Goal: Transaction & Acquisition: Purchase product/service

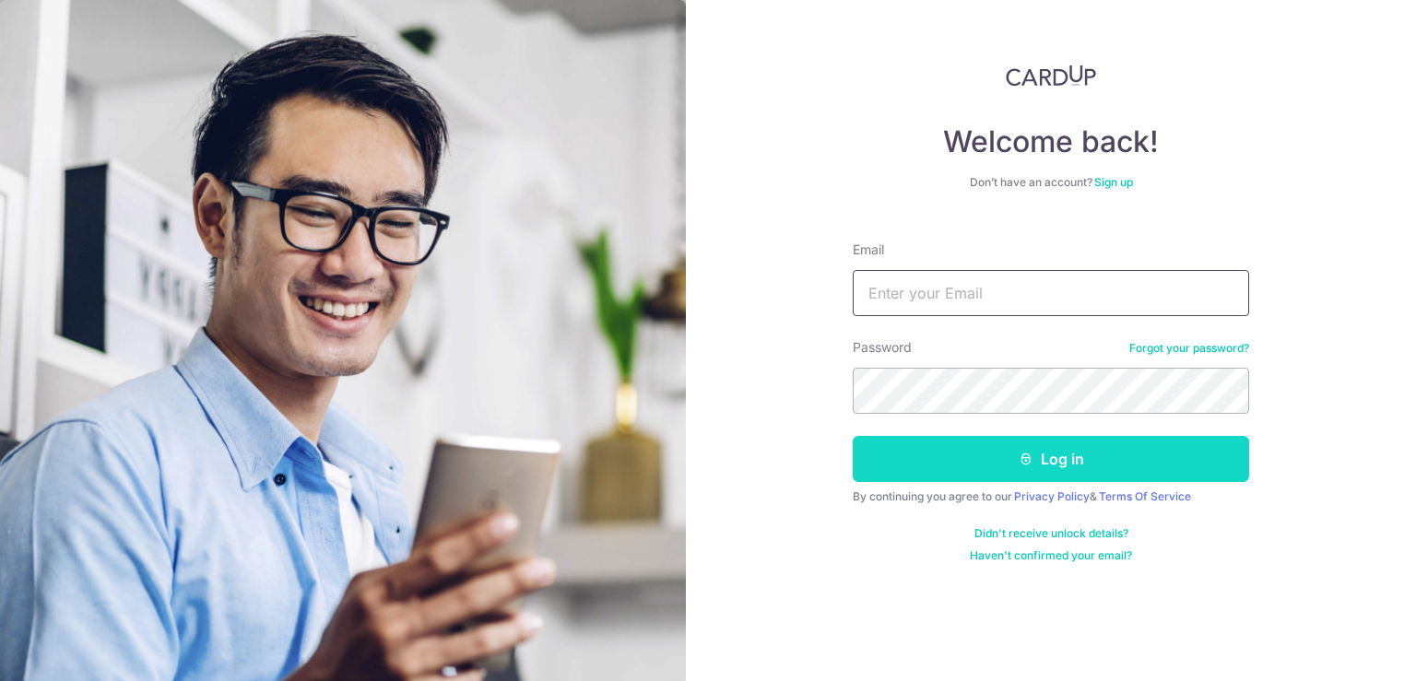
type input "khyeoh1@hotmail.com"
click at [1021, 460] on icon "submit" at bounding box center [1026, 459] width 15 height 15
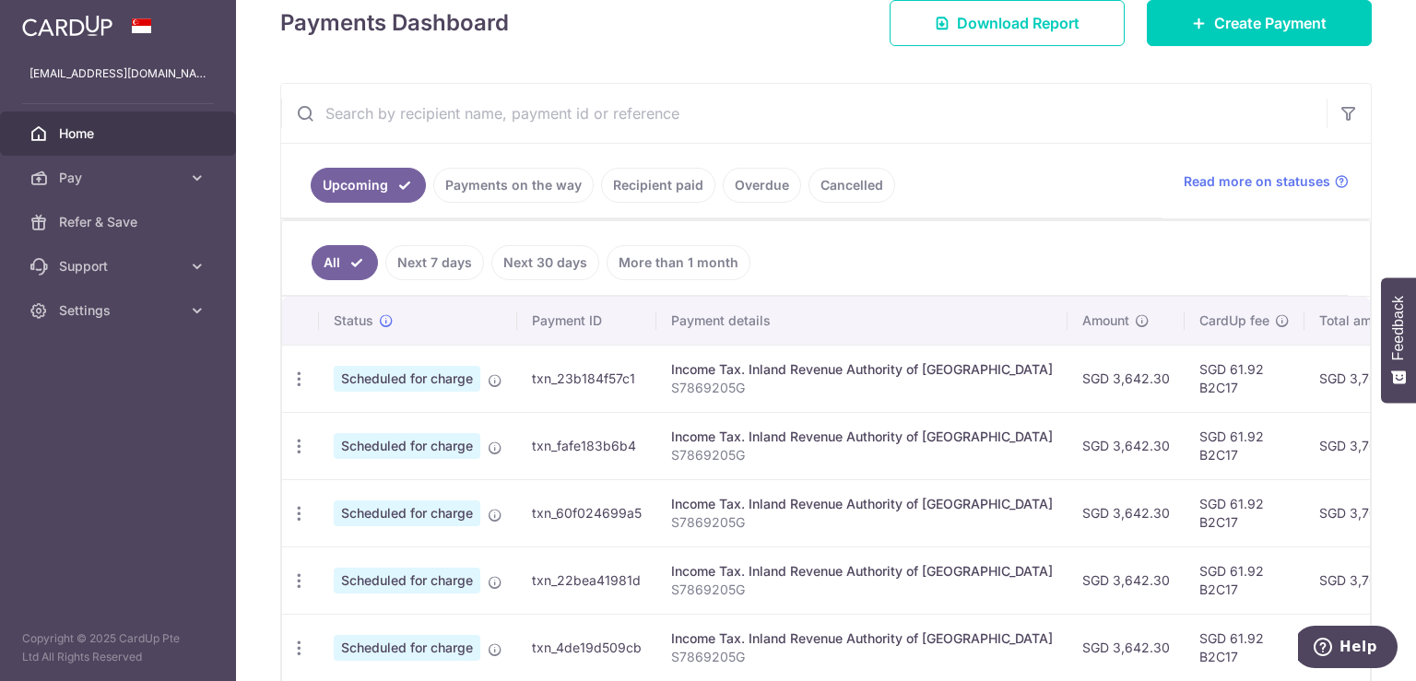
scroll to position [277, 0]
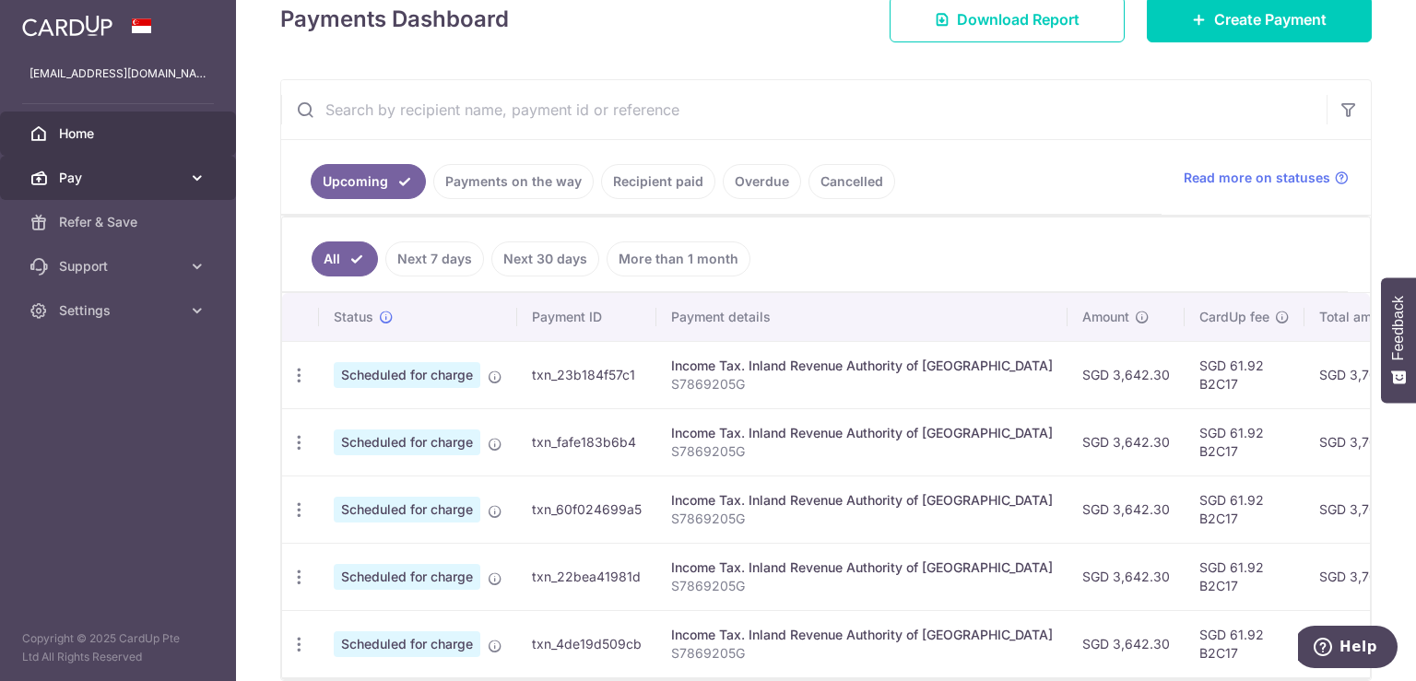
click at [93, 177] on span "Pay" at bounding box center [120, 178] width 122 height 18
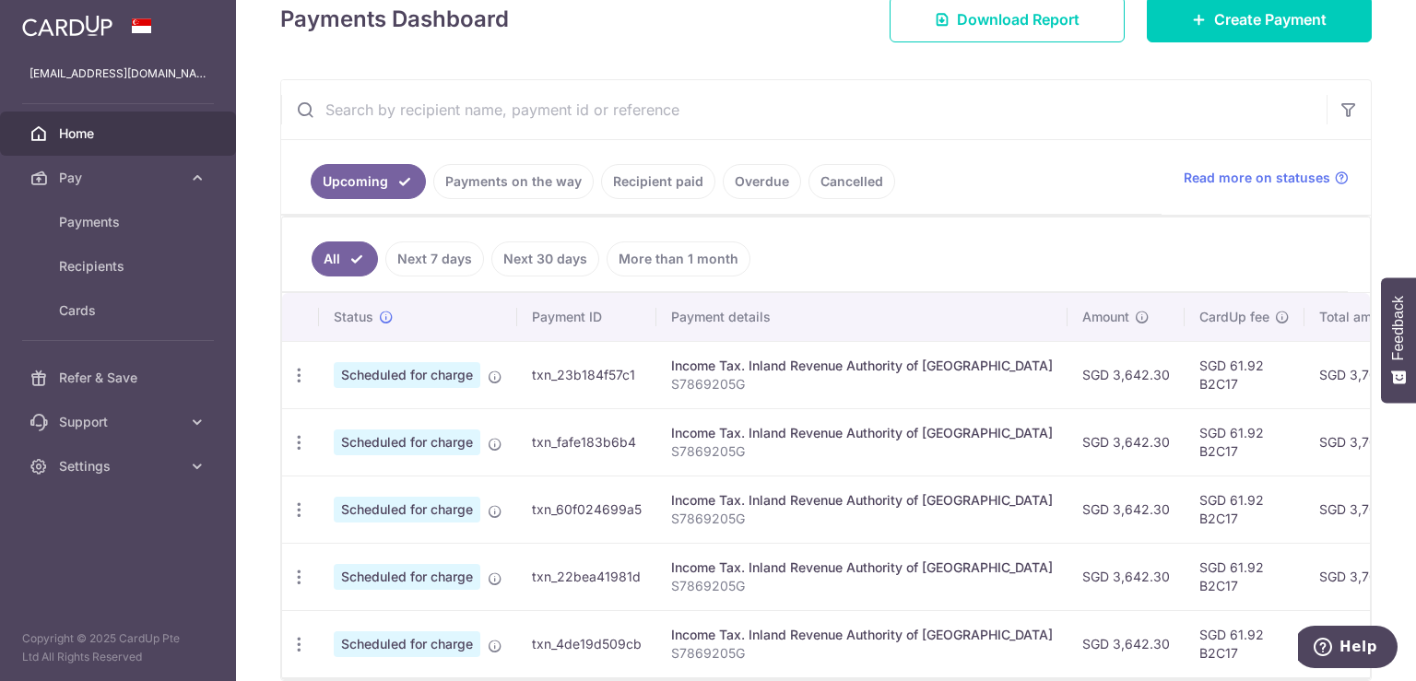
scroll to position [0, 0]
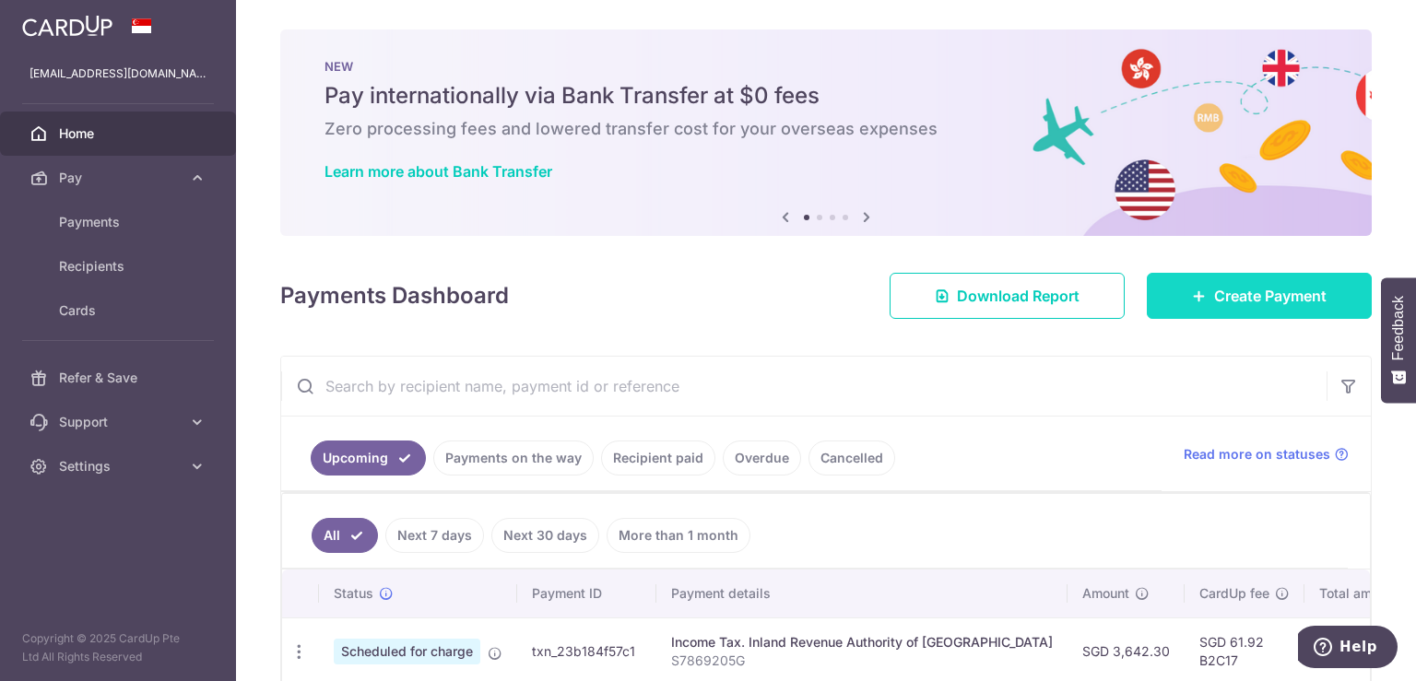
click at [1302, 293] on span "Create Payment" at bounding box center [1270, 296] width 112 height 22
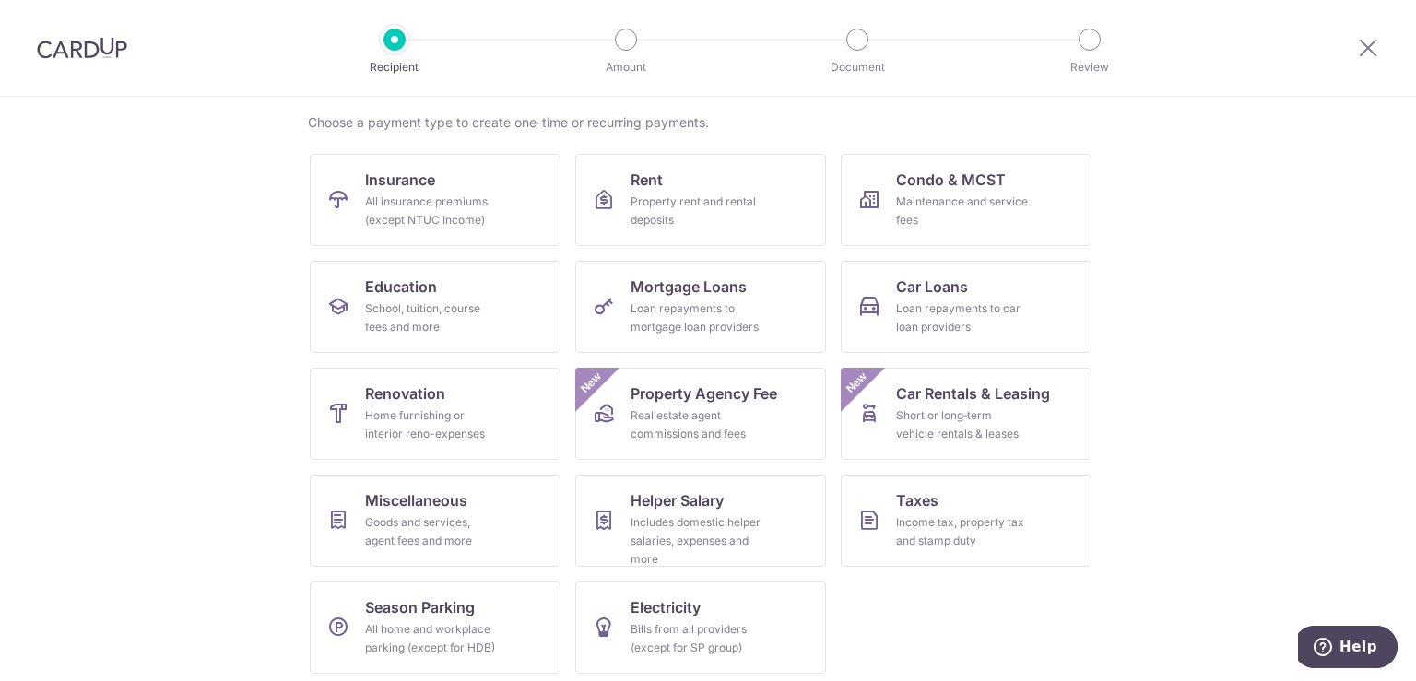
scroll to position [143, 0]
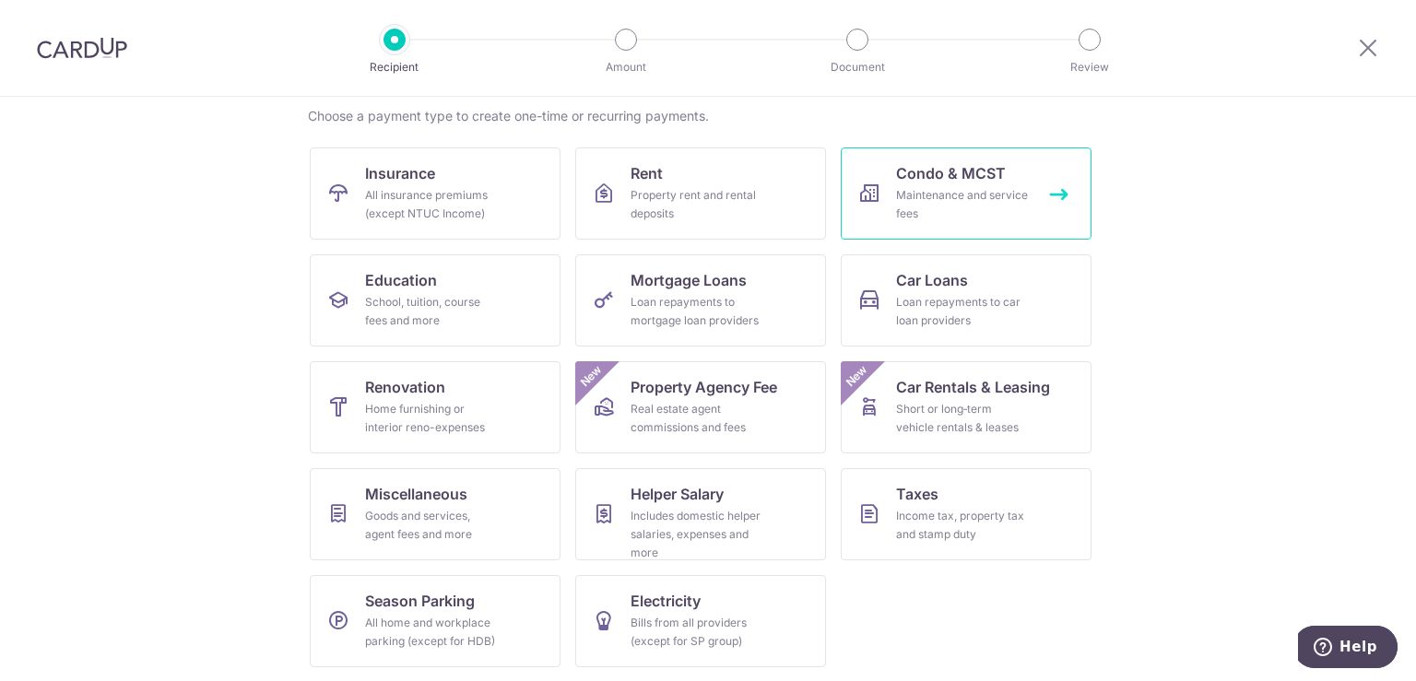
click at [1022, 187] on div "Maintenance and service fees" at bounding box center [962, 204] width 133 height 37
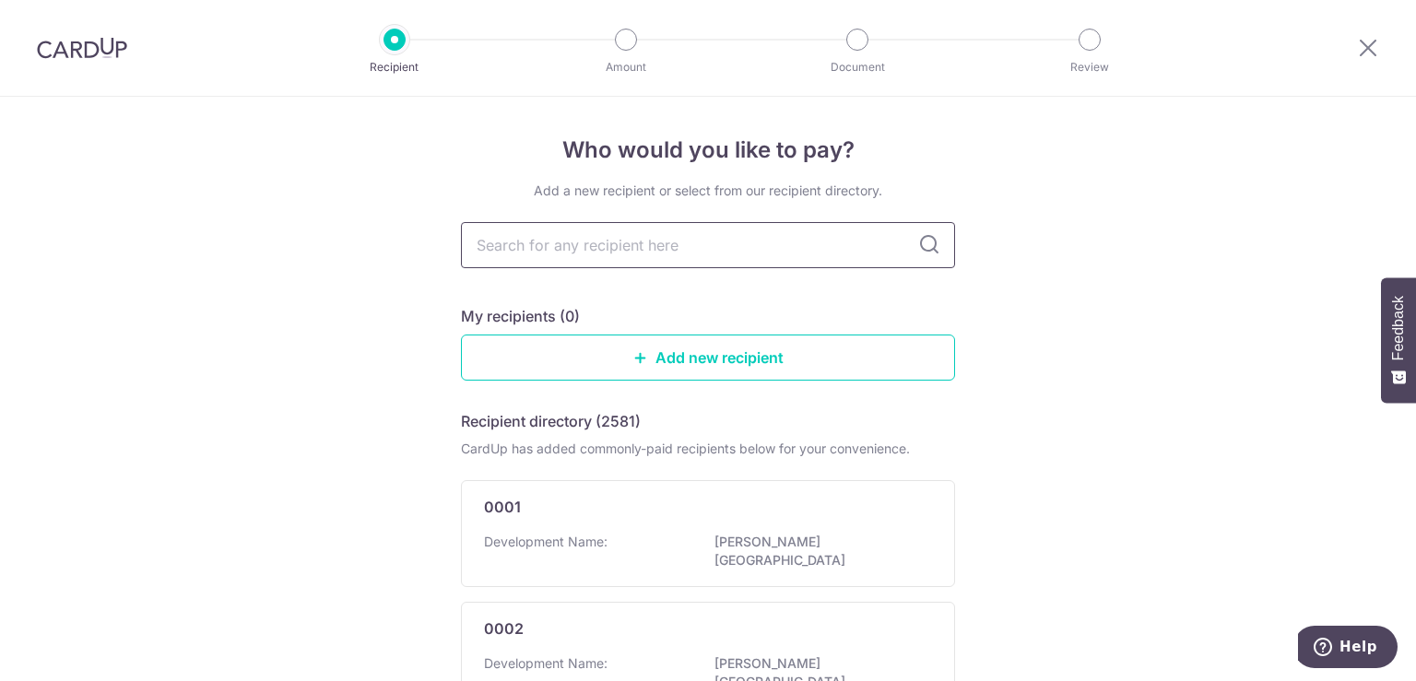
click at [821, 238] on input "text" at bounding box center [708, 245] width 494 height 46
type input "2275"
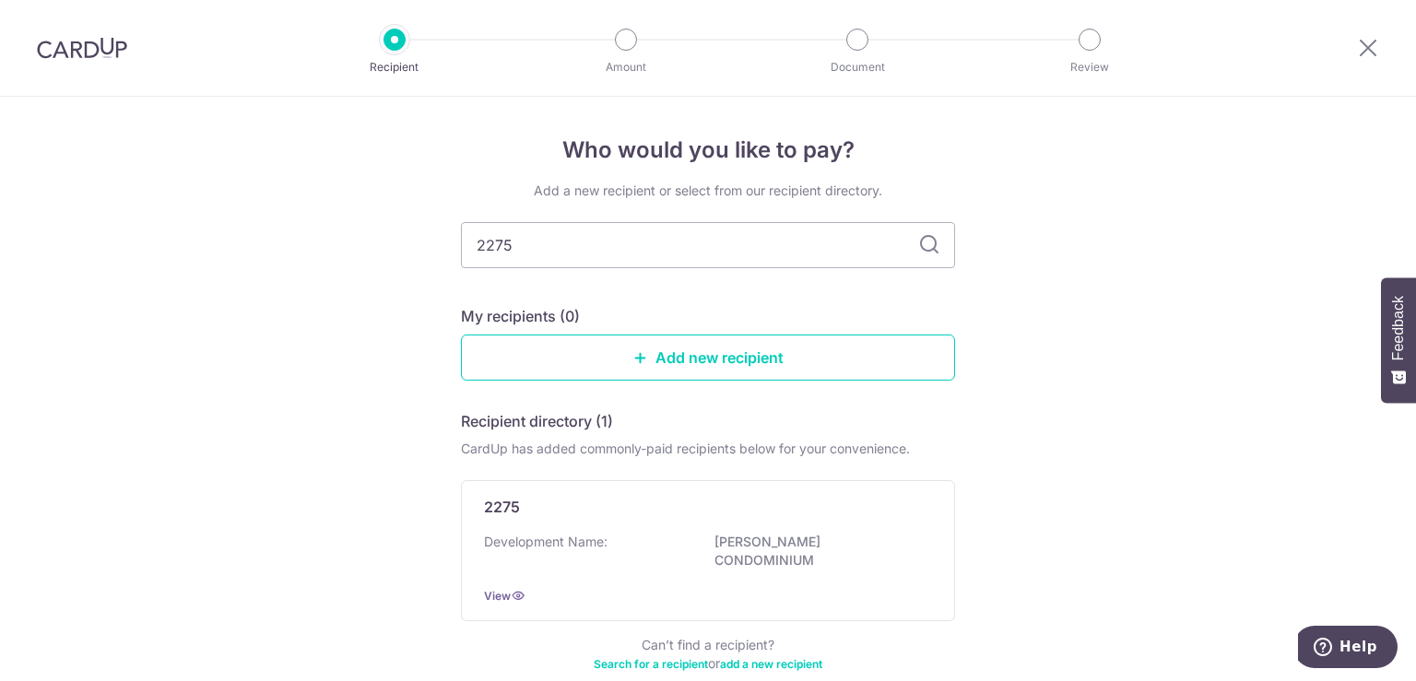
click at [918, 242] on icon at bounding box center [929, 245] width 22 height 22
click at [854, 517] on div "2275" at bounding box center [697, 507] width 426 height 22
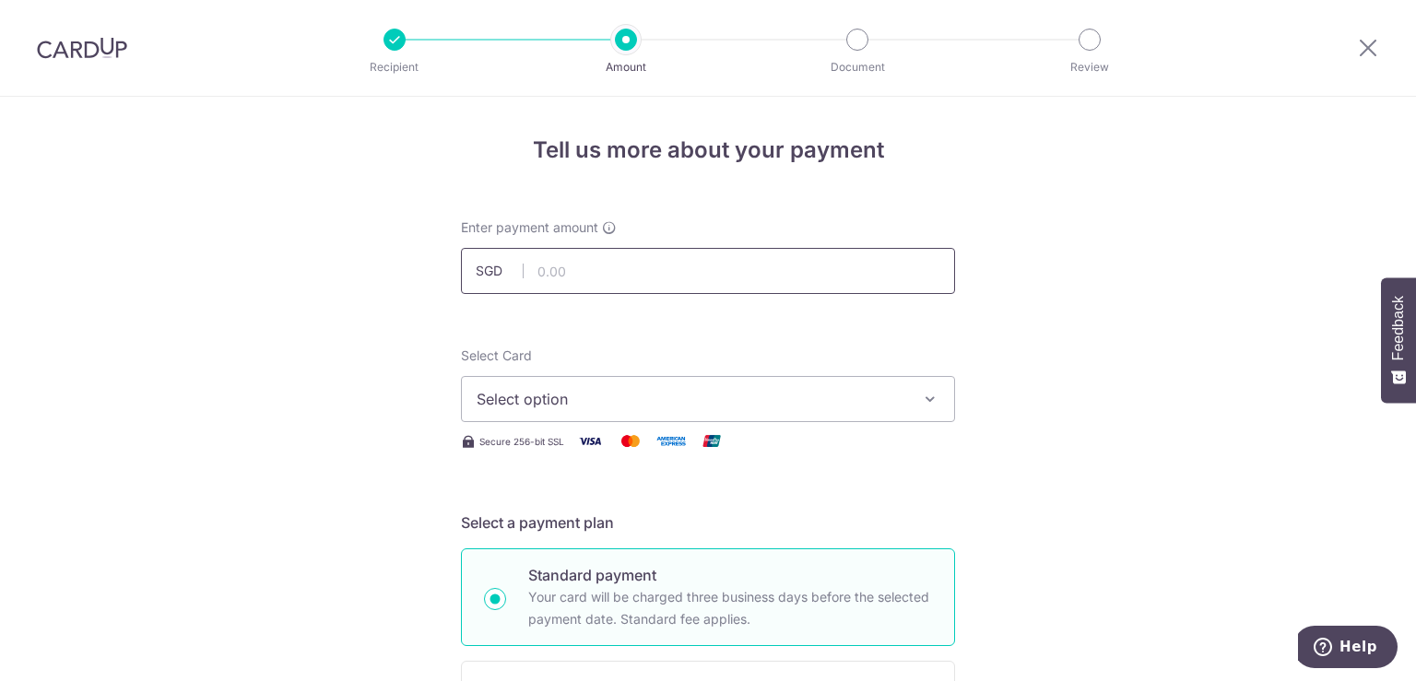
click at [875, 265] on input "text" at bounding box center [708, 271] width 494 height 46
type input "1,909.68"
click at [671, 402] on span "Select option" at bounding box center [692, 399] width 430 height 22
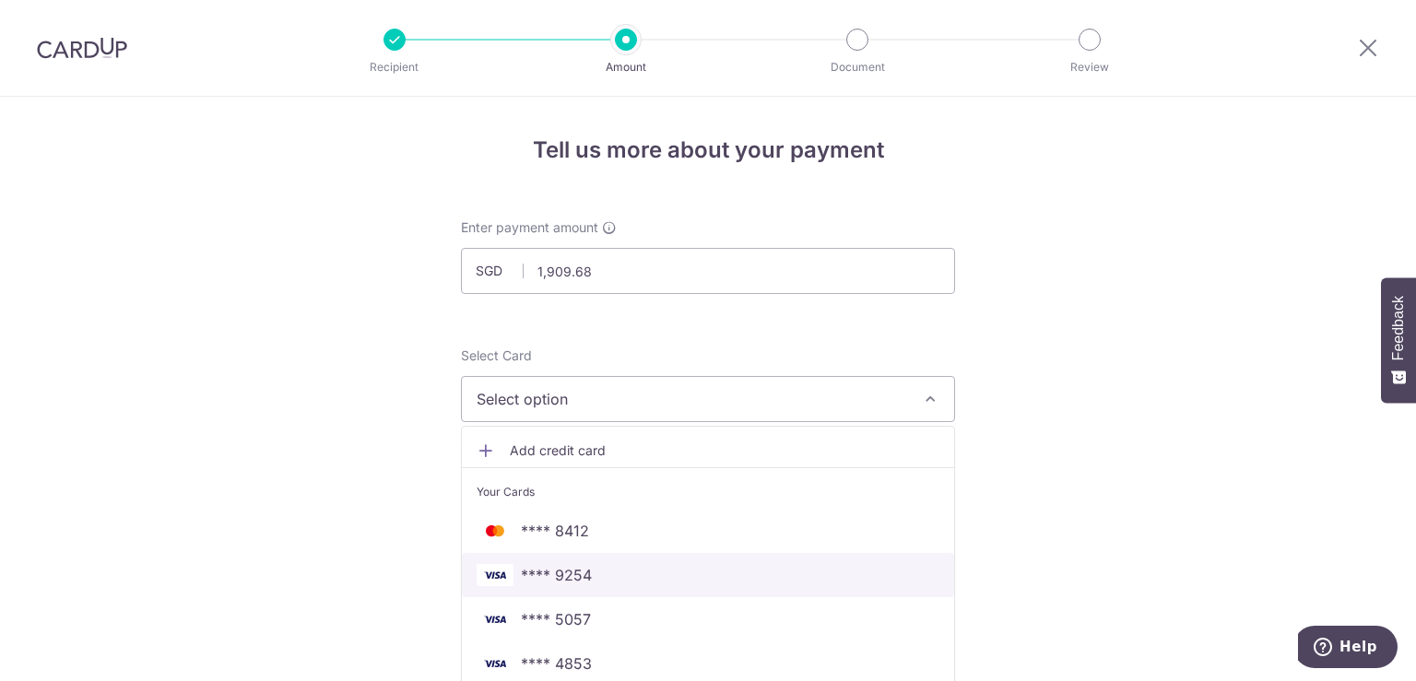
click at [840, 560] on link "**** 9254" at bounding box center [708, 575] width 492 height 44
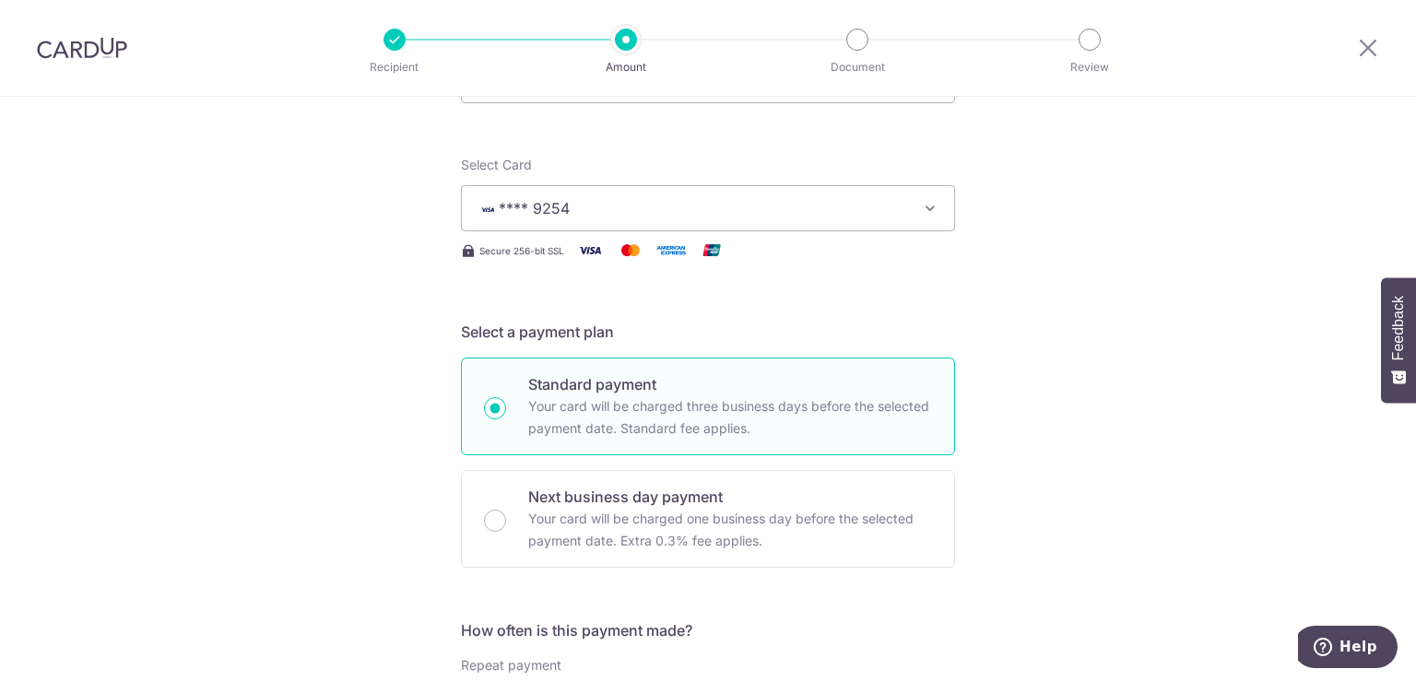
scroll to position [461, 0]
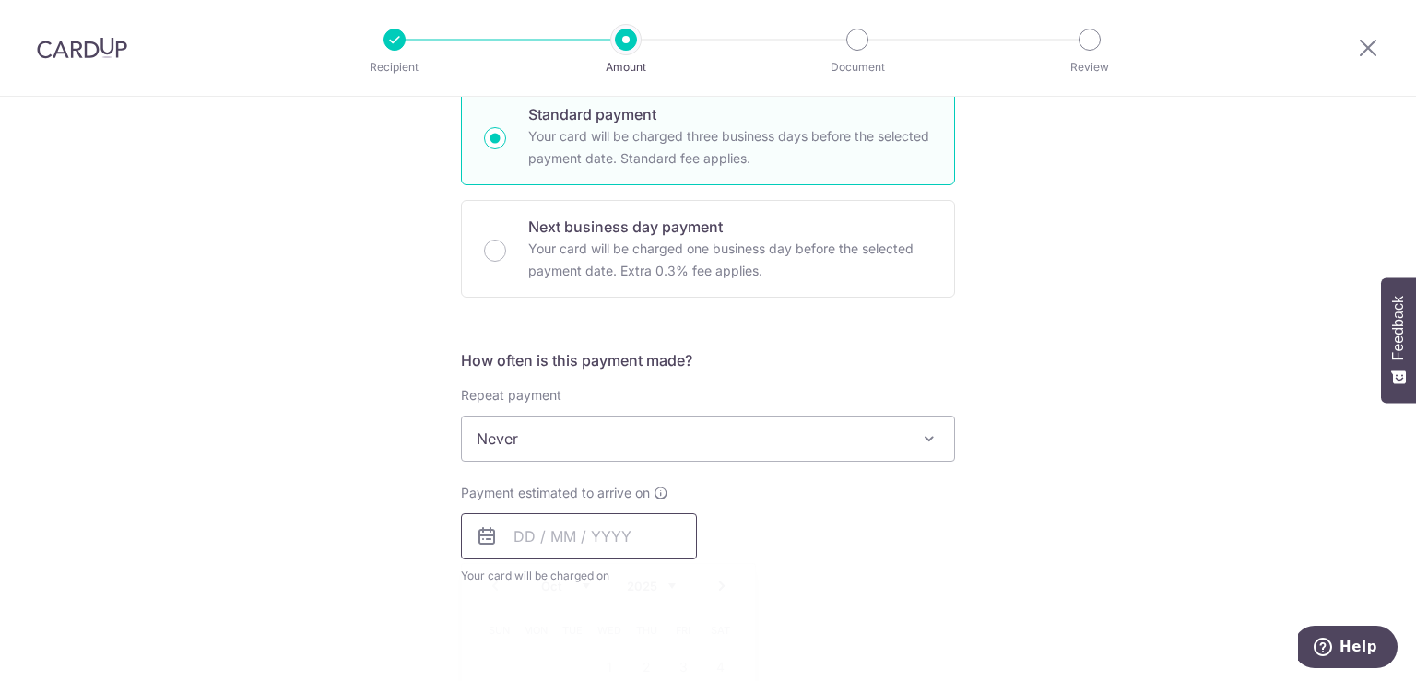
click at [543, 542] on input "text" at bounding box center [579, 536] width 236 height 46
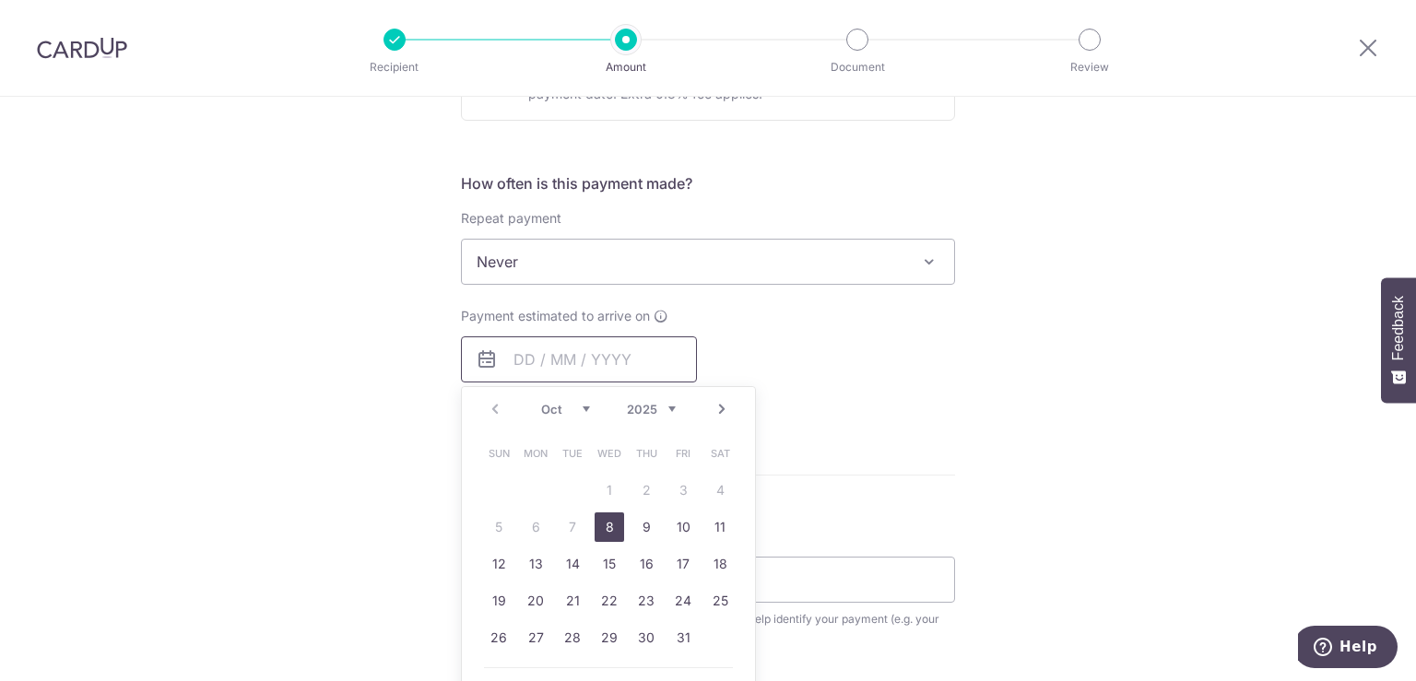
scroll to position [645, 0]
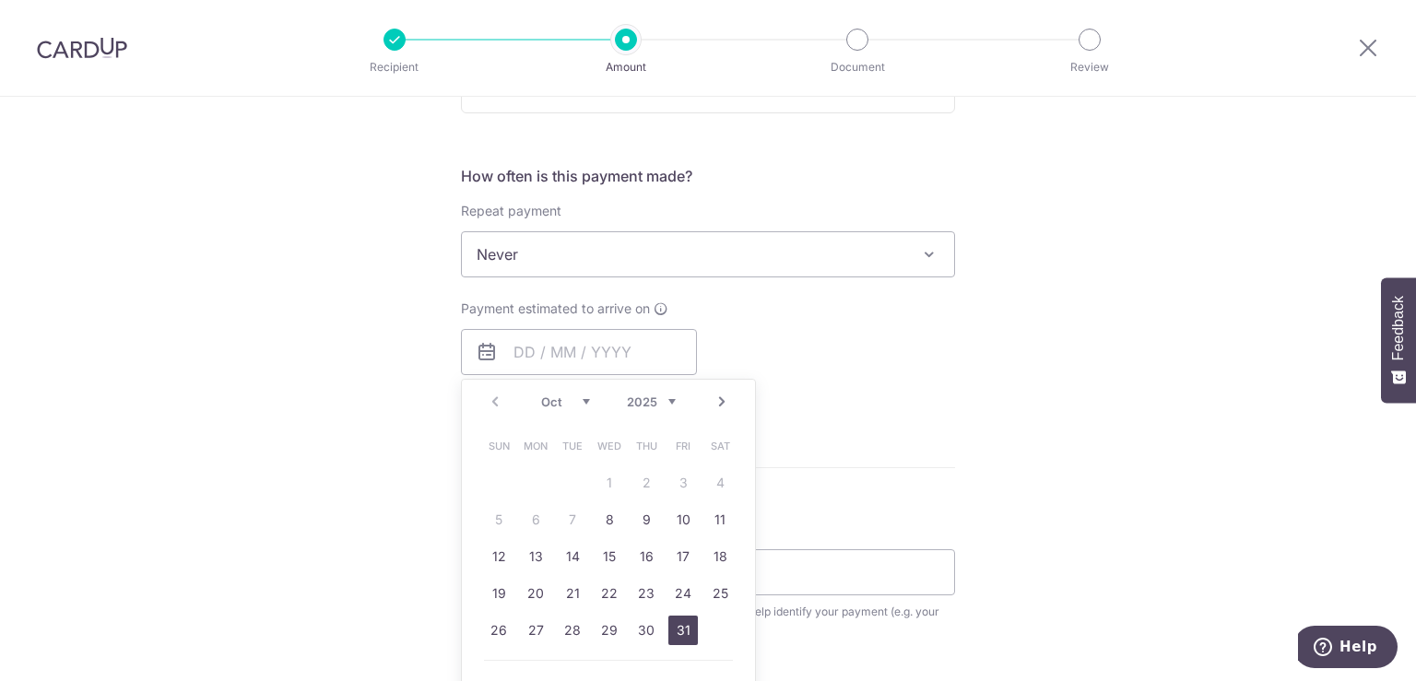
click at [673, 623] on link "31" at bounding box center [682, 630] width 29 height 29
type input "[DATE]"
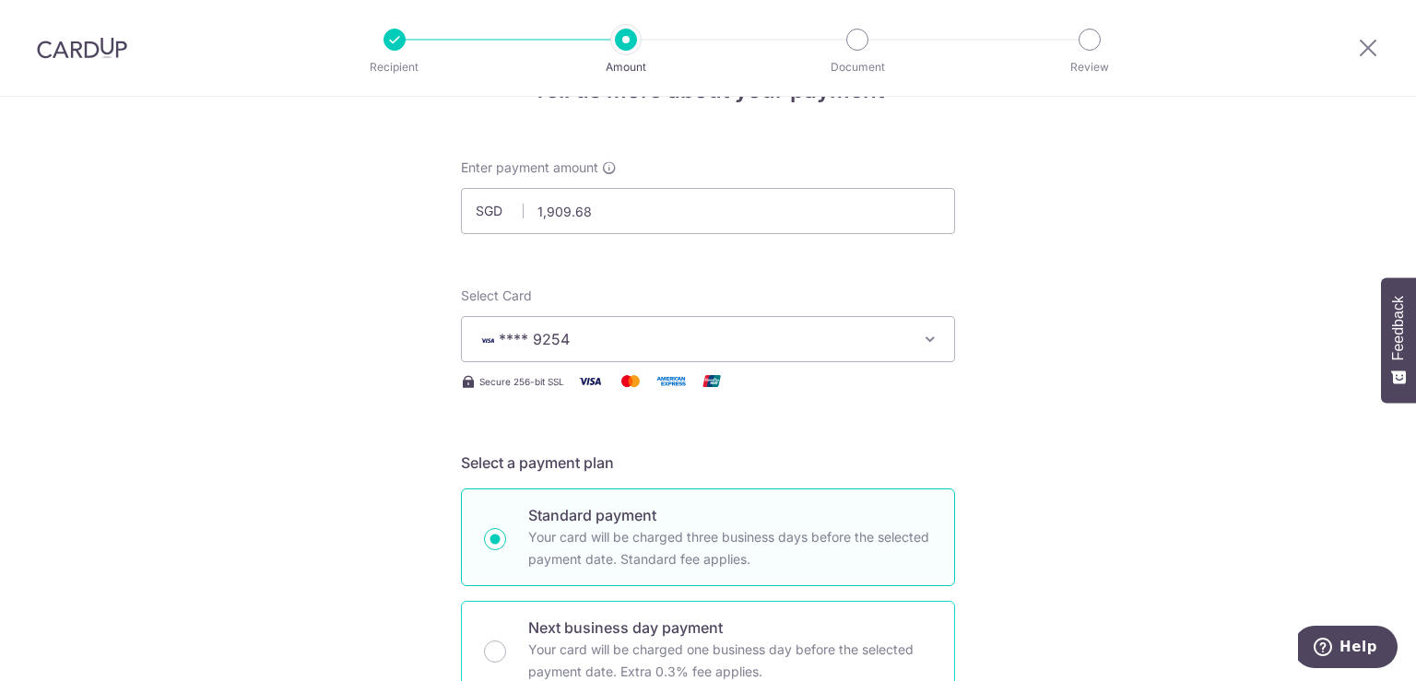
scroll to position [0, 0]
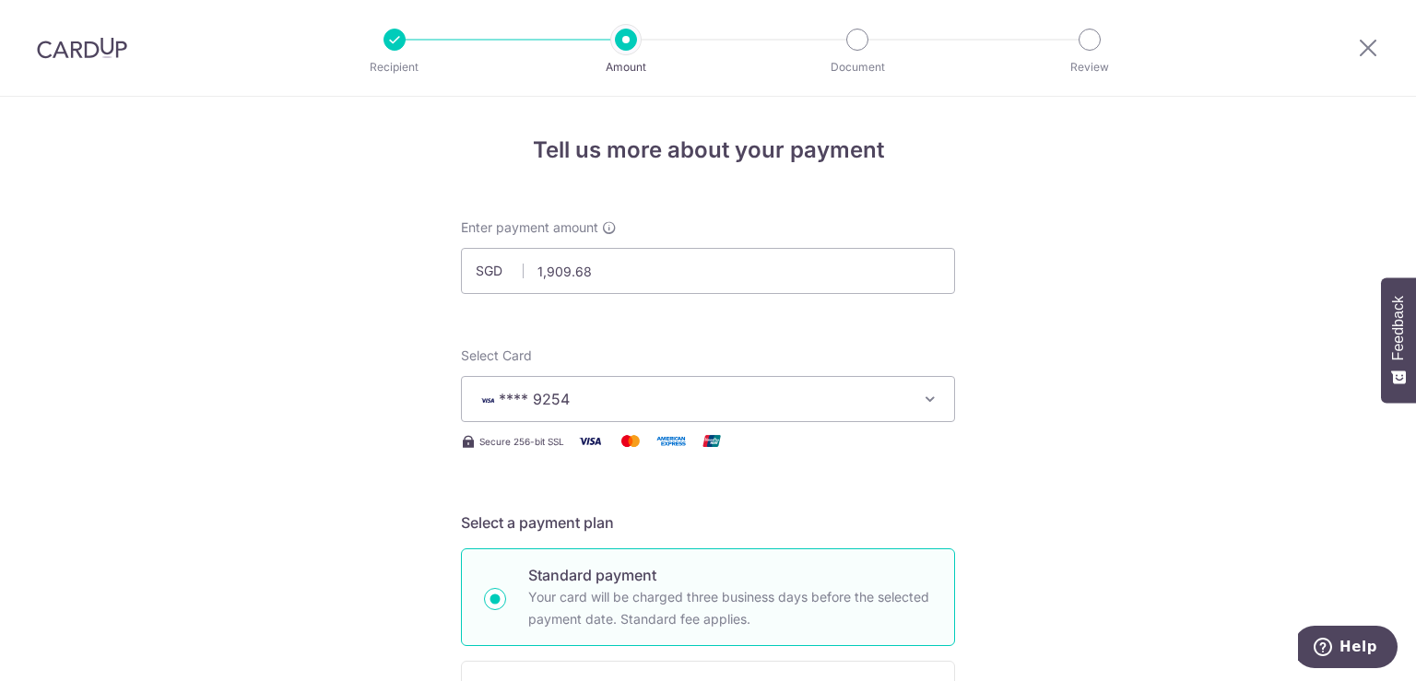
click at [740, 405] on span "**** 9254" at bounding box center [692, 399] width 430 height 22
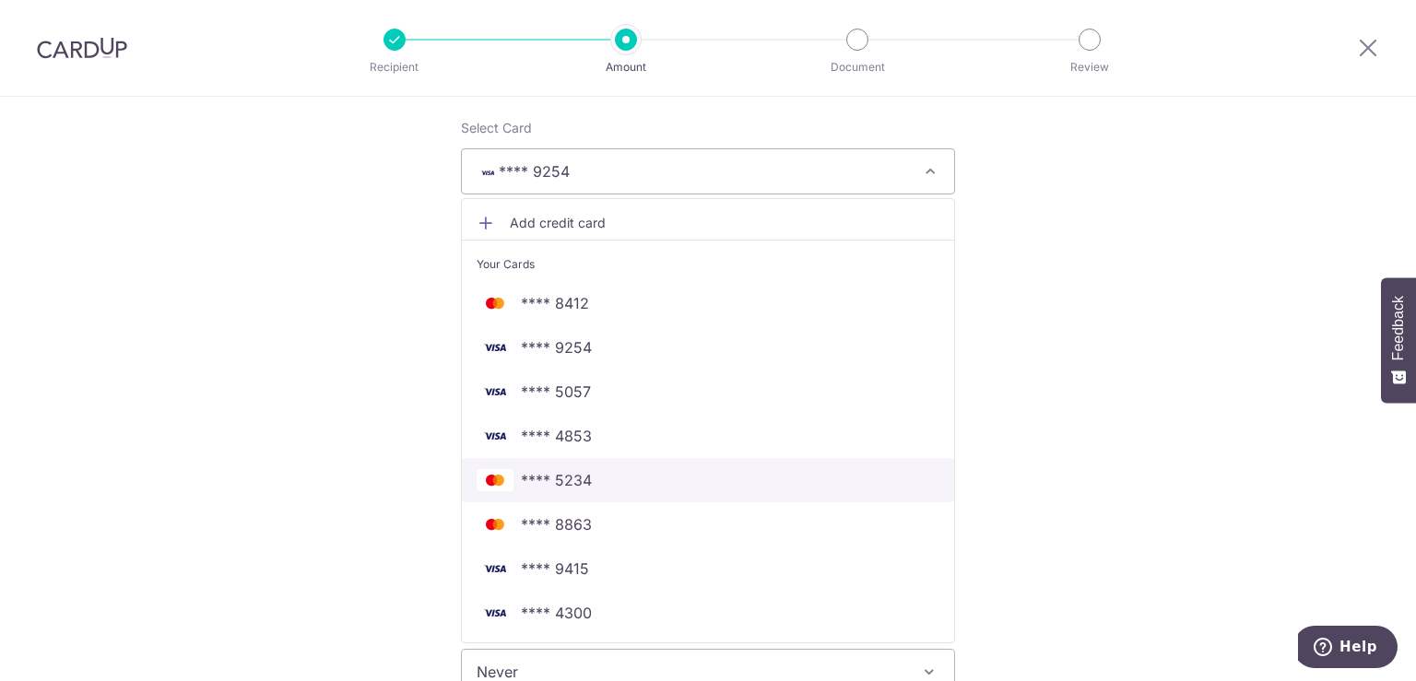
scroll to position [277, 0]
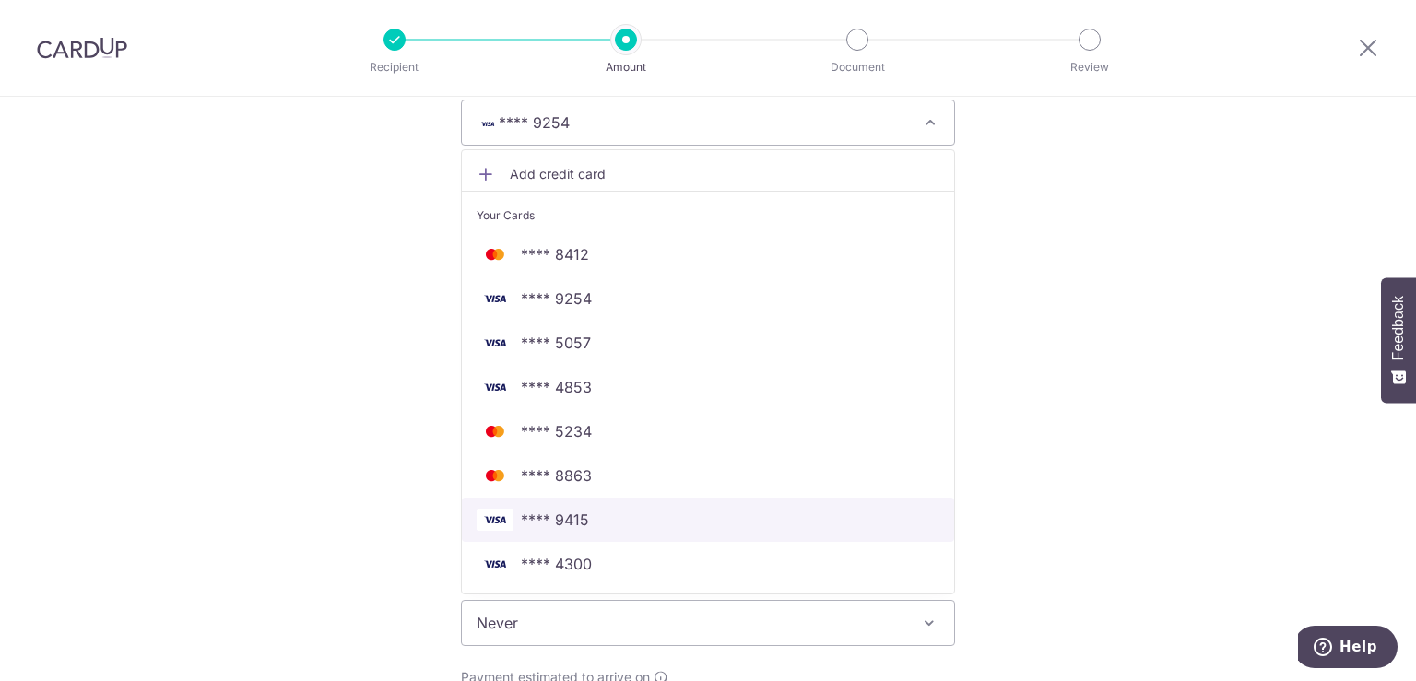
click at [683, 515] on span "**** 9415" at bounding box center [708, 520] width 463 height 22
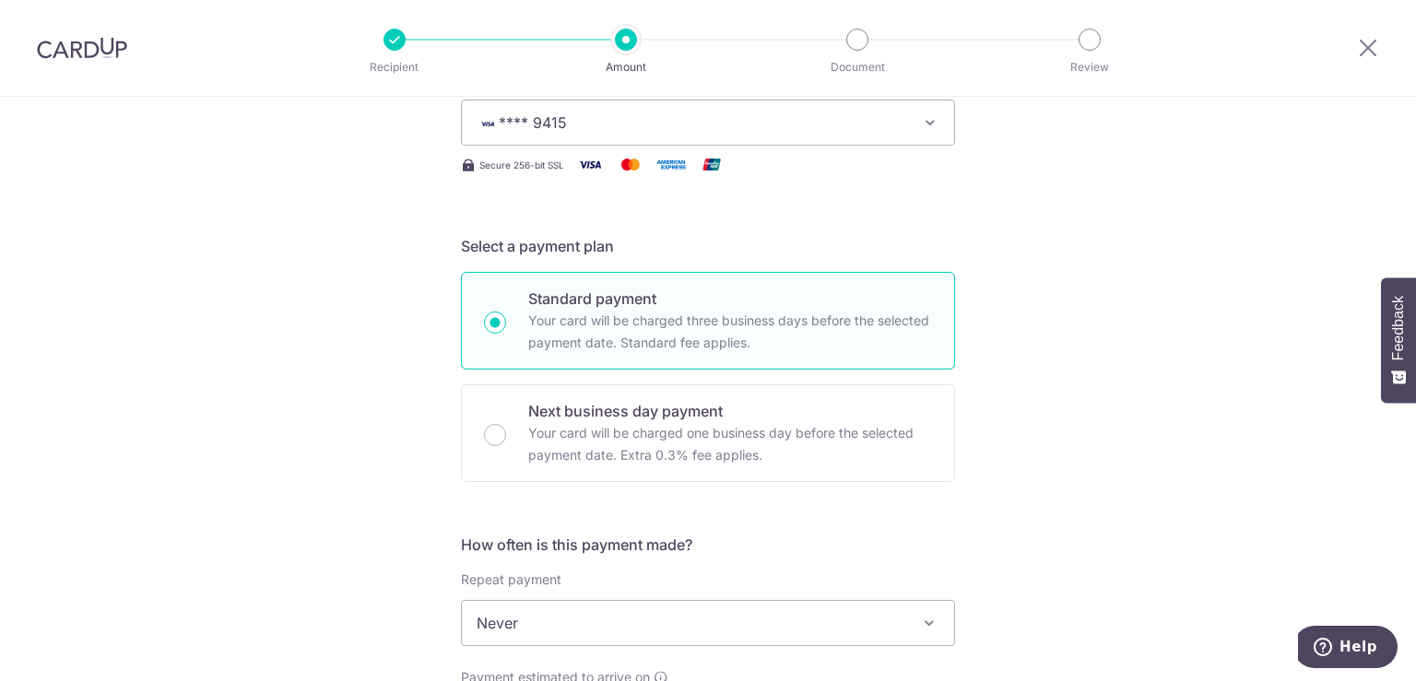
click at [421, 467] on div "Tell us more about your payment Enter payment amount SGD 1,909.68 1909.68 Selec…" at bounding box center [708, 691] width 1416 height 1743
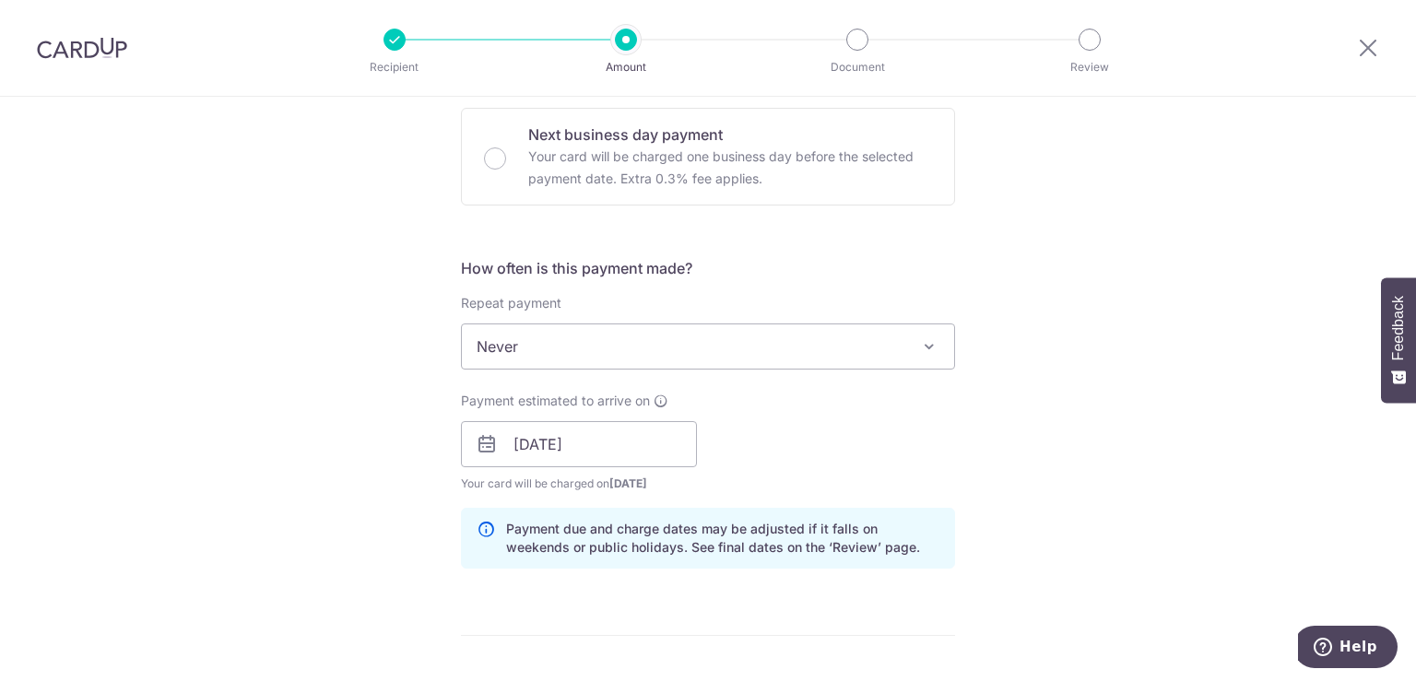
scroll to position [922, 0]
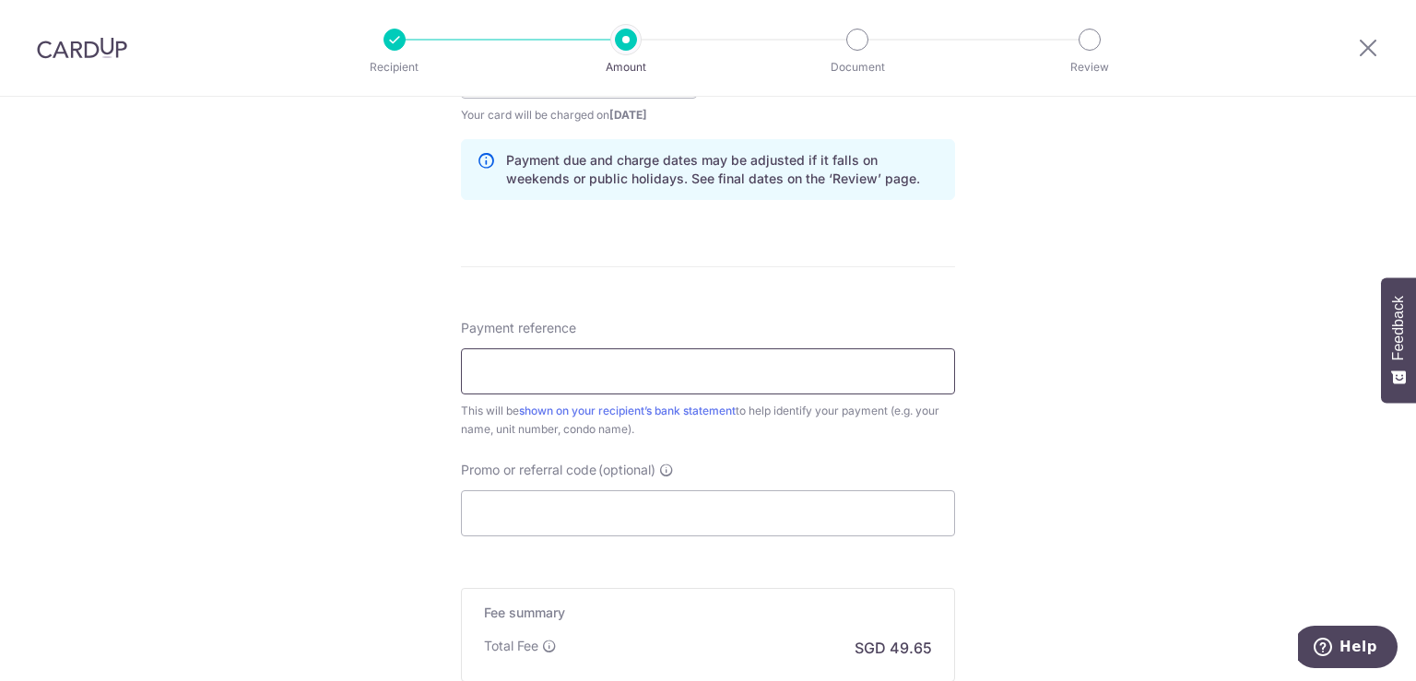
click at [528, 383] on input "Payment reference" at bounding box center [708, 371] width 494 height 46
click at [616, 518] on input "Promo or referral code (optional)" at bounding box center [708, 513] width 494 height 46
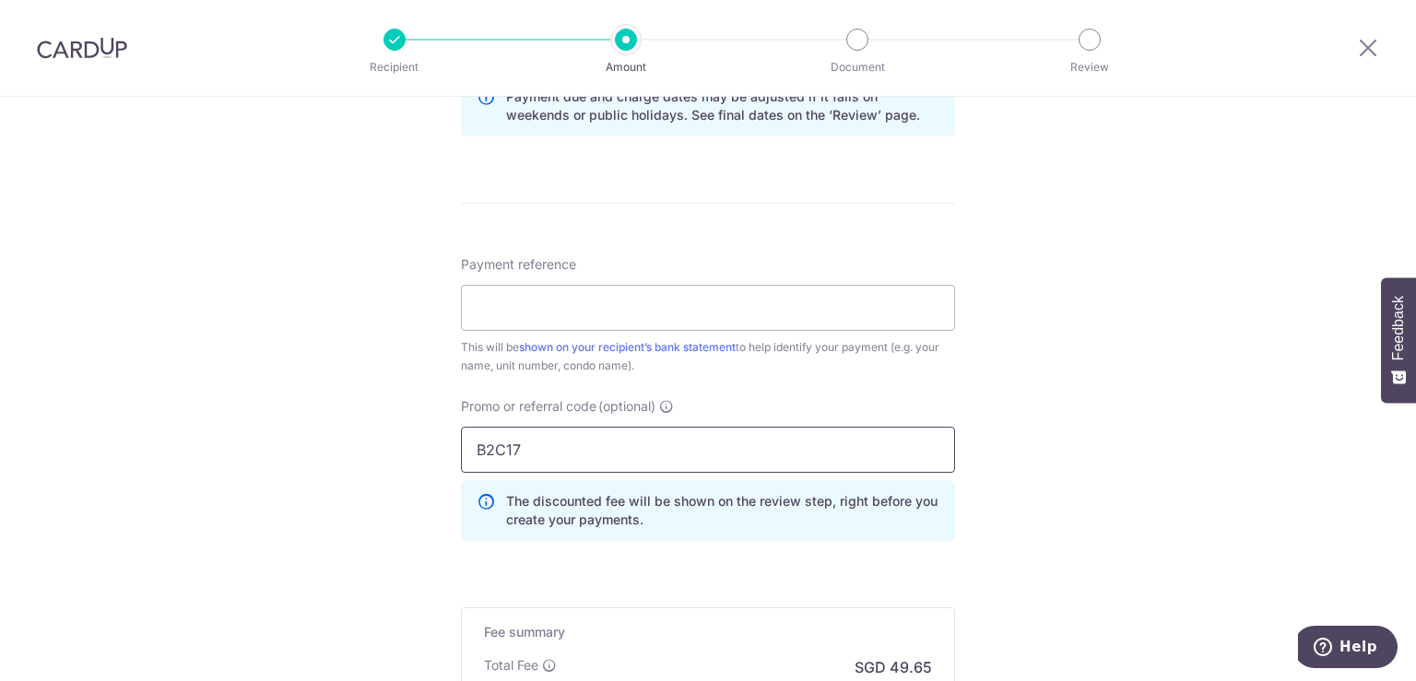
scroll to position [1106, 0]
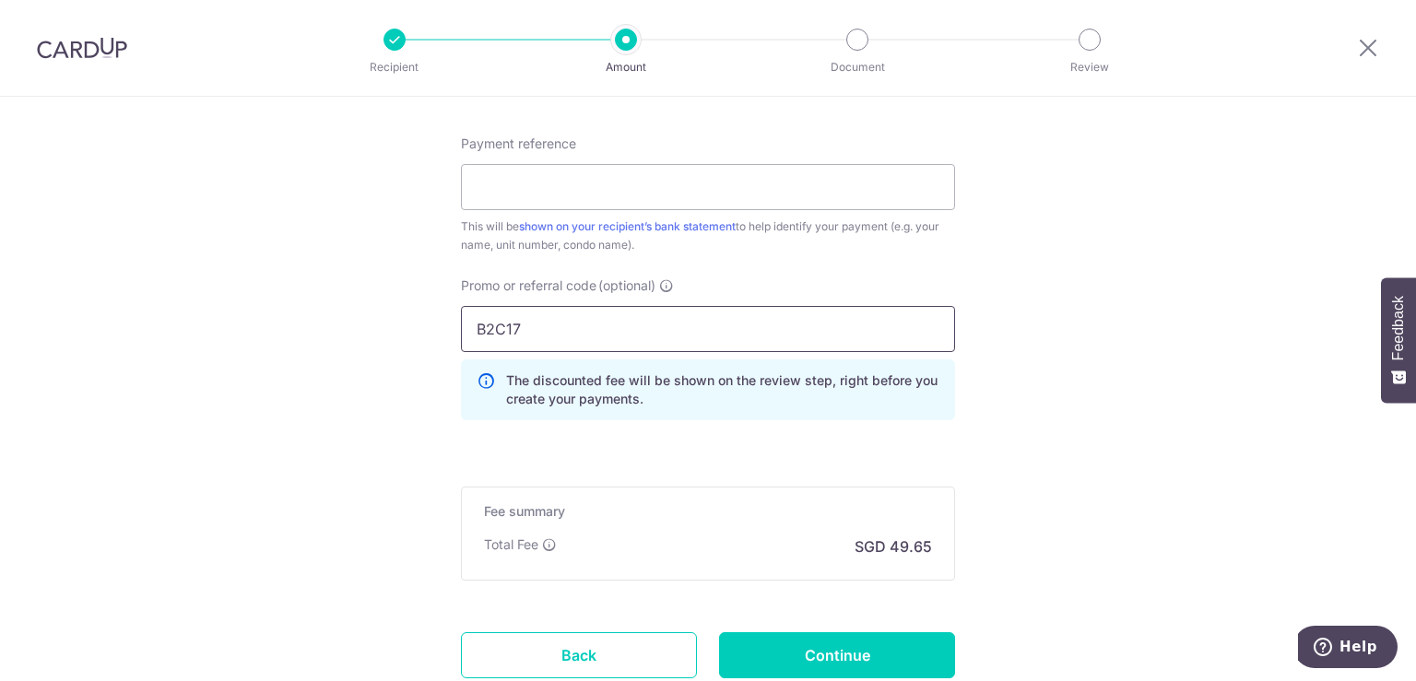
type input "B2C17"
click at [925, 489] on div "Fee summary Base fee Extend fee Next-day fee Total Fee SGD 49.65" at bounding box center [708, 534] width 494 height 94
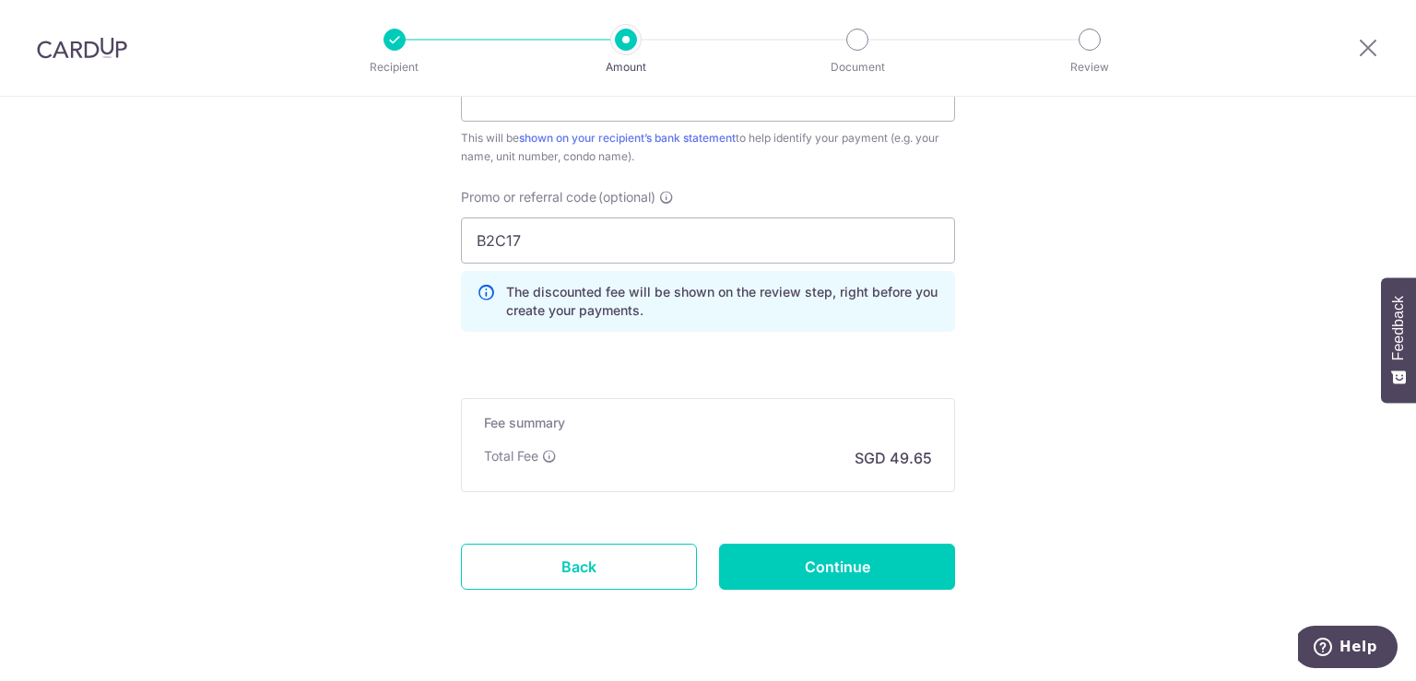
scroll to position [1198, 0]
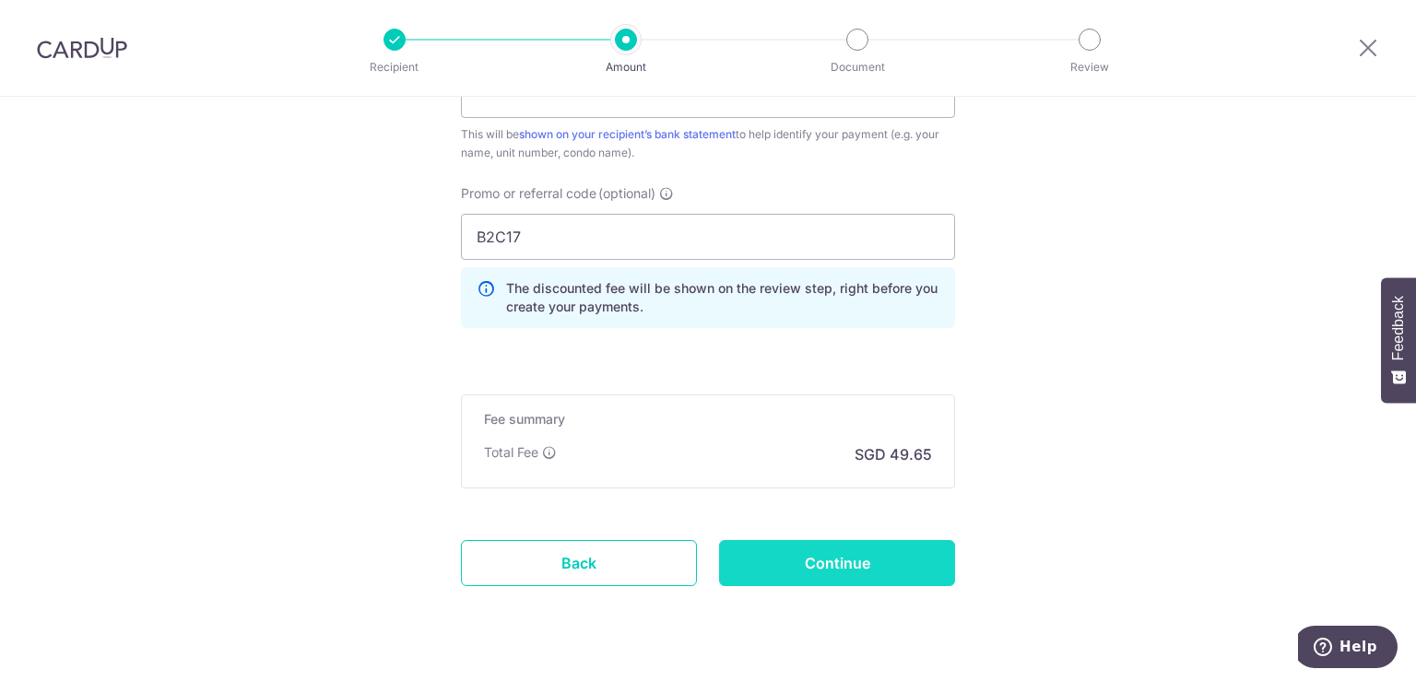
click at [884, 549] on input "Continue" at bounding box center [837, 563] width 236 height 46
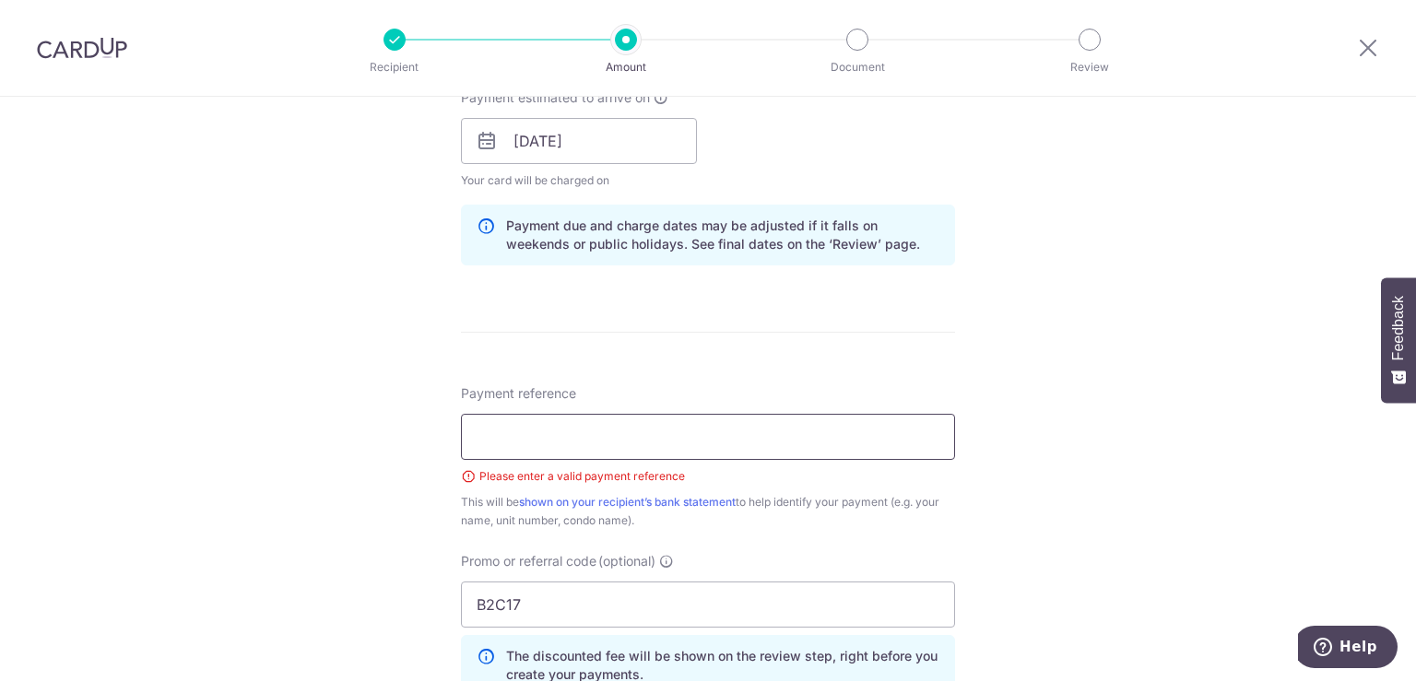
click at [714, 444] on input "Payment reference" at bounding box center [708, 437] width 494 height 46
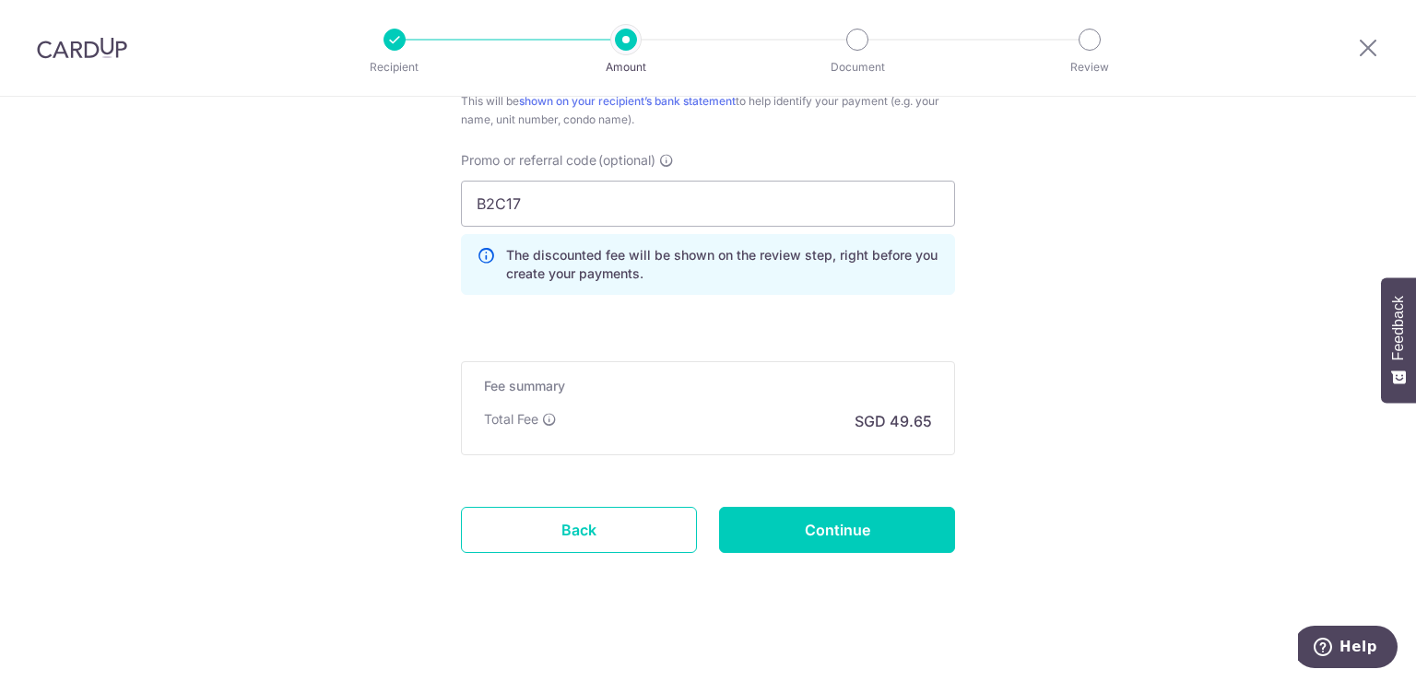
scroll to position [1265, 0]
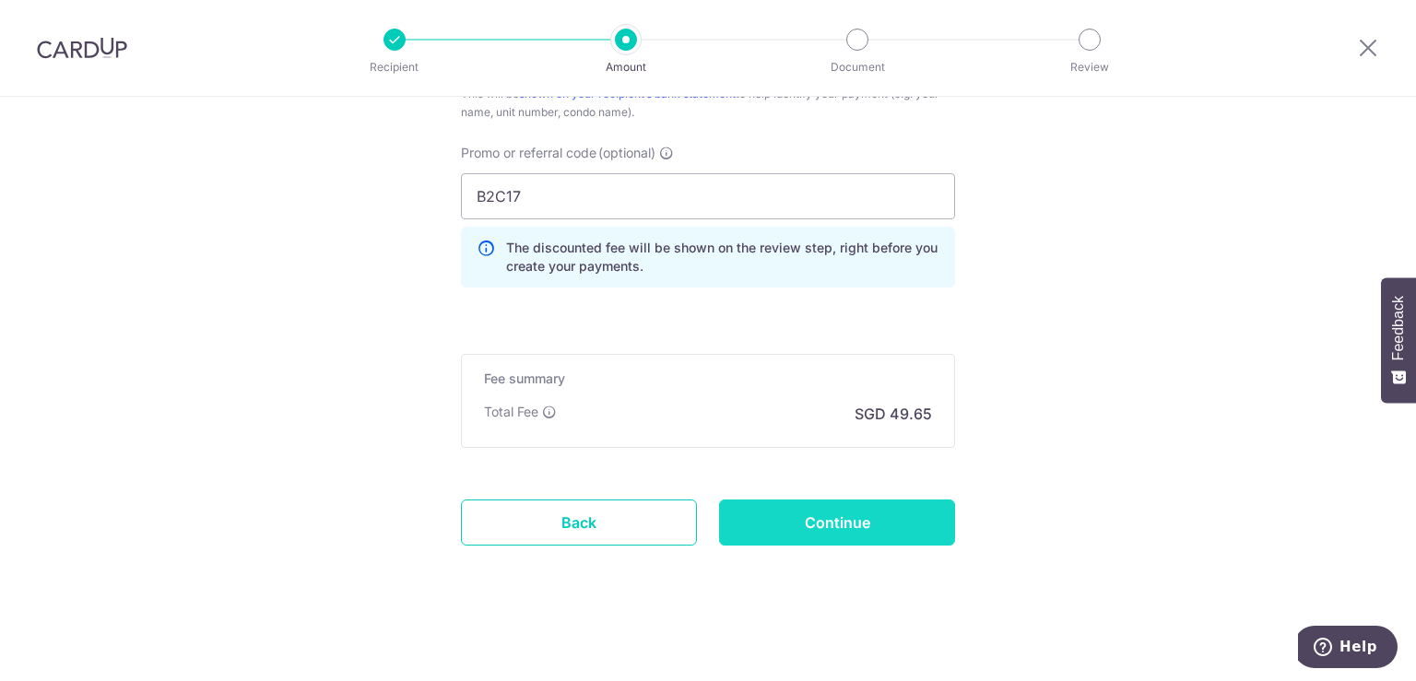
type input "MCST fees"
click at [864, 521] on input "Continue" at bounding box center [837, 523] width 236 height 46
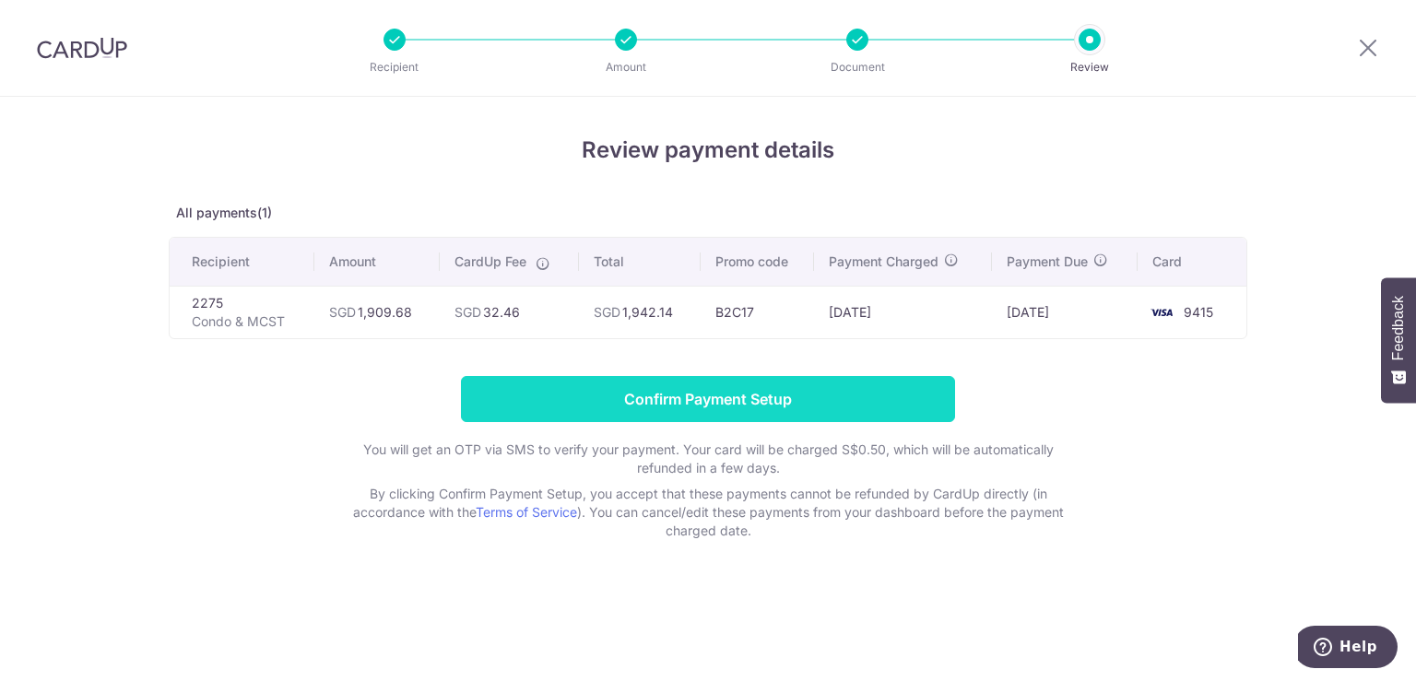
click at [796, 384] on input "Confirm Payment Setup" at bounding box center [708, 399] width 494 height 46
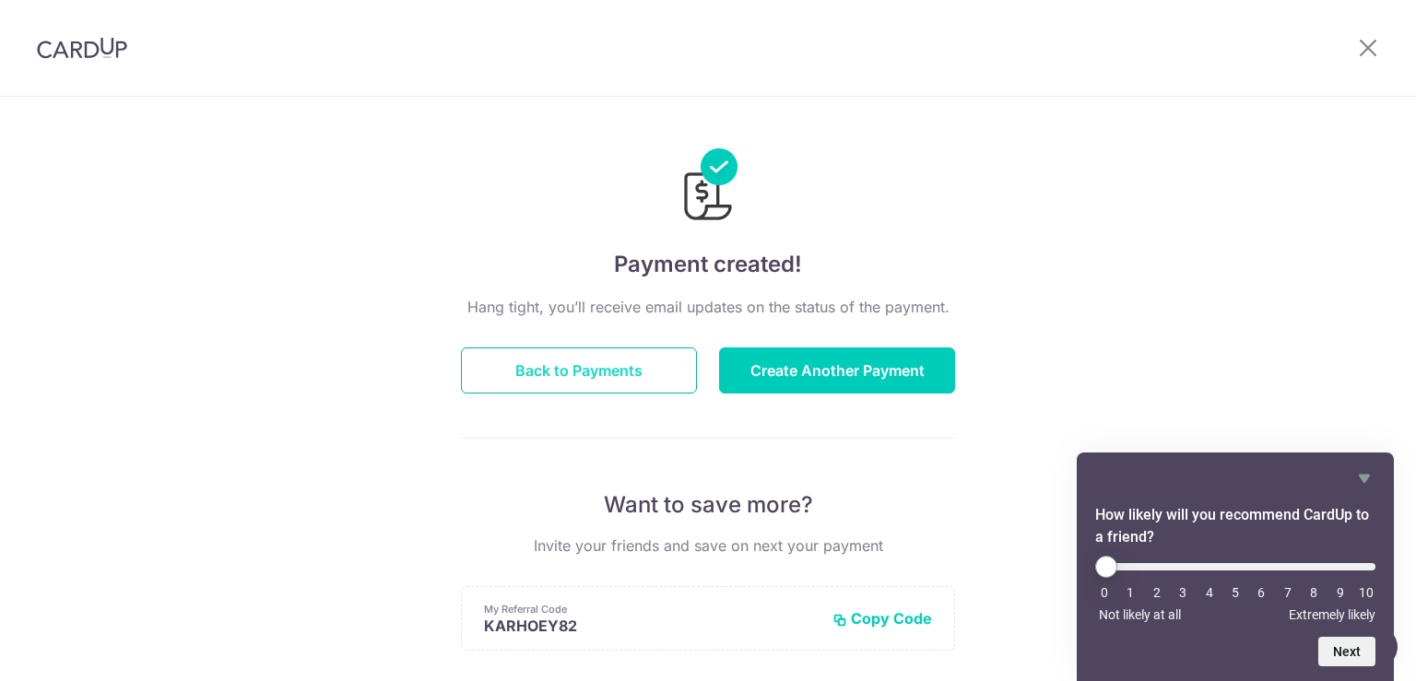
click at [649, 351] on button "Back to Payments" at bounding box center [579, 371] width 236 height 46
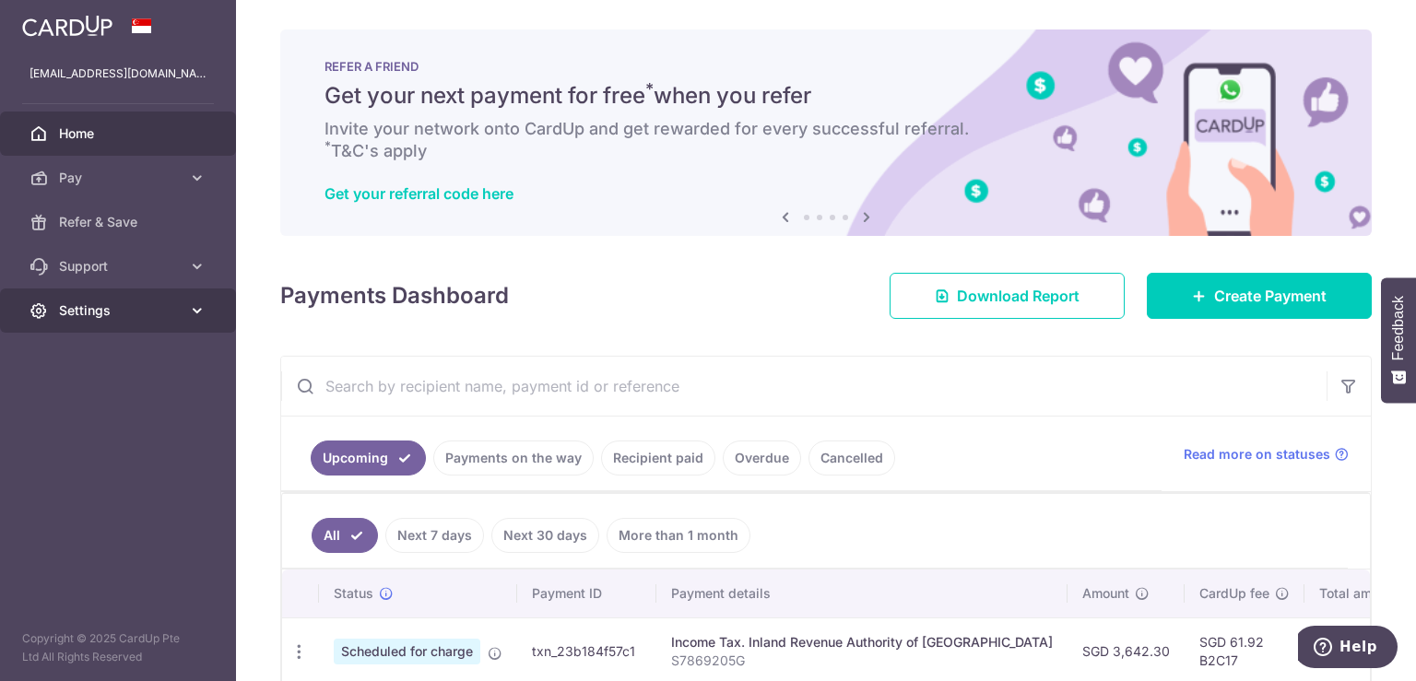
click at [88, 312] on span "Settings" at bounding box center [120, 310] width 122 height 18
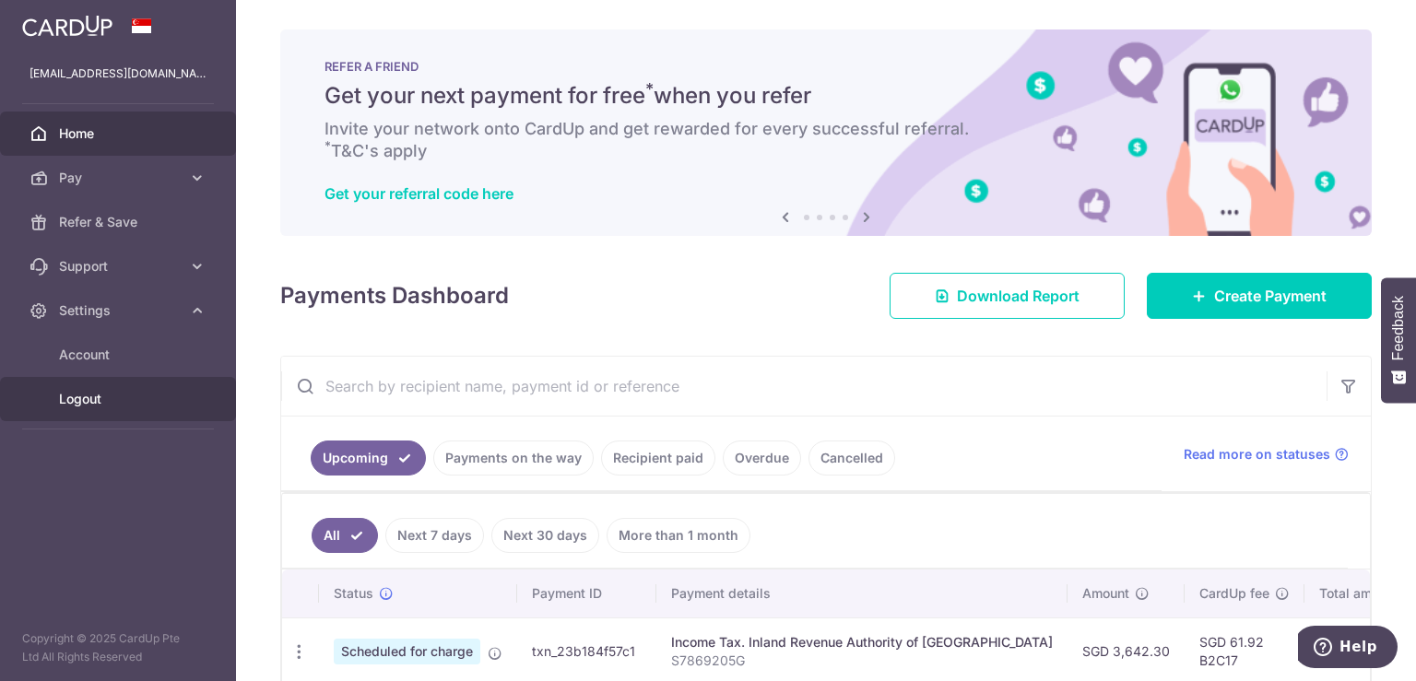
click at [99, 402] on span "Logout" at bounding box center [120, 399] width 122 height 18
